Goal: Information Seeking & Learning: Learn about a topic

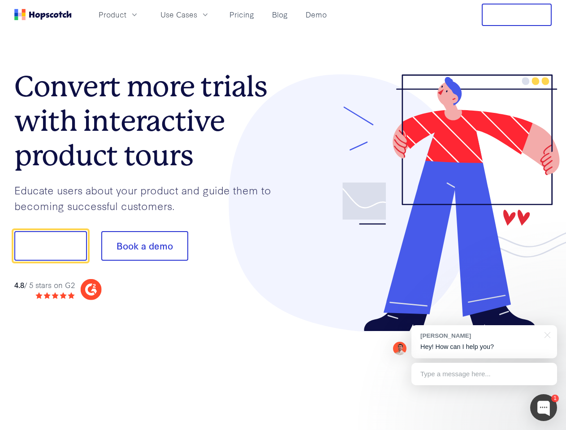
click at [283, 215] on div at bounding box center [417, 203] width 269 height 258
click at [126, 14] on span "Product" at bounding box center [113, 14] width 28 height 11
click at [197, 14] on span "Use Cases" at bounding box center [179, 14] width 37 height 11
click at [517, 15] on button "Free Trial" at bounding box center [517, 15] width 70 height 22
click at [50, 246] on button "Show me!" at bounding box center [50, 246] width 73 height 30
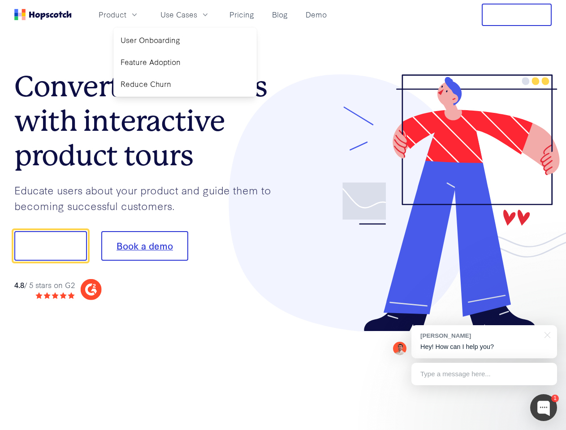
click at [144, 246] on button "Book a demo" at bounding box center [144, 246] width 87 height 30
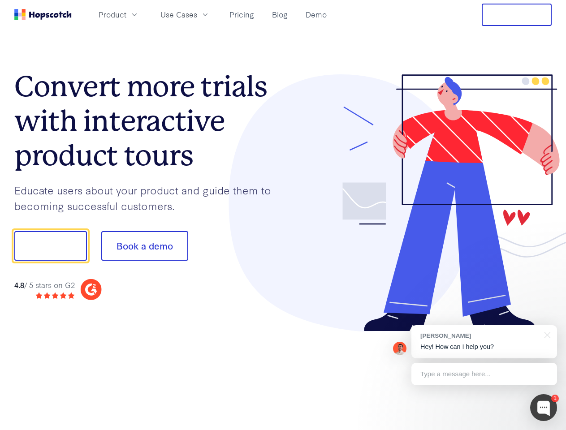
click at [544, 408] on div at bounding box center [543, 408] width 27 height 27
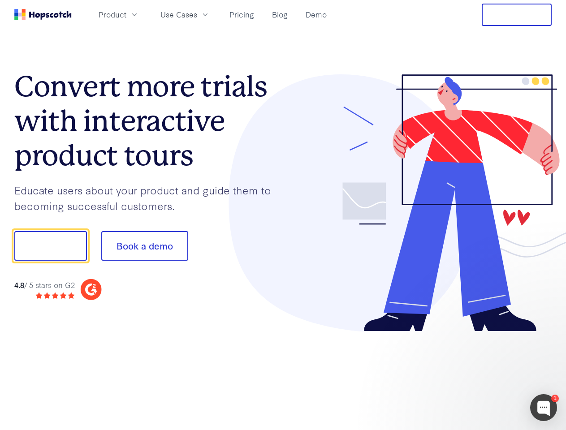
click at [484, 342] on div at bounding box center [473, 245] width 168 height 299
click at [546, 334] on div at bounding box center [473, 245] width 168 height 299
click at [484, 374] on div at bounding box center [473, 305] width 168 height 179
